Goal: Find specific page/section: Find specific page/section

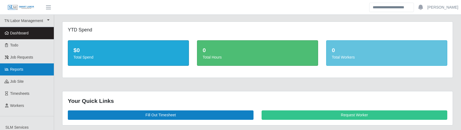
click at [15, 67] on span "Reports" at bounding box center [16, 69] width 13 height 4
